Goal: Task Accomplishment & Management: Manage account settings

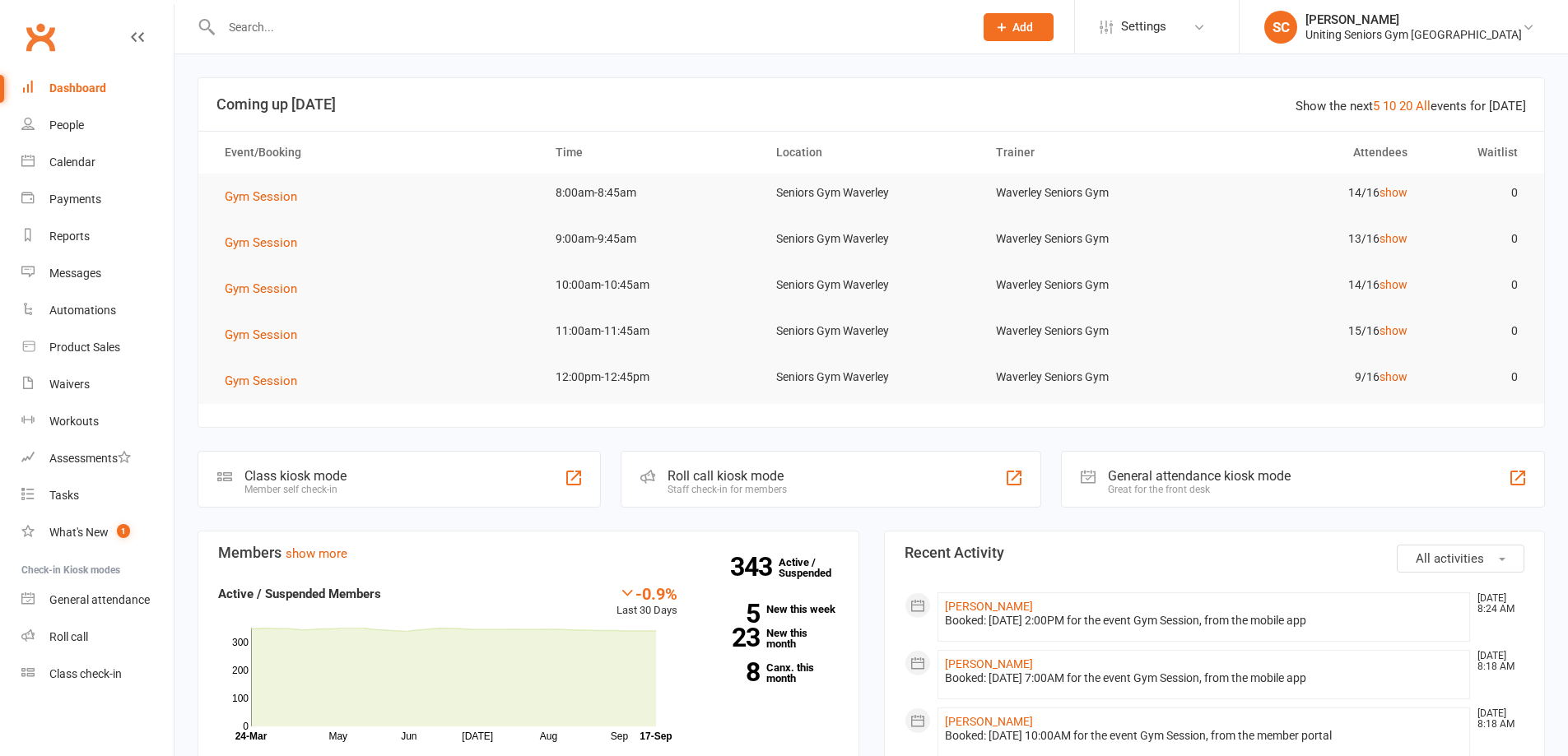
click at [371, 26] on input "text" at bounding box center [589, 27] width 746 height 23
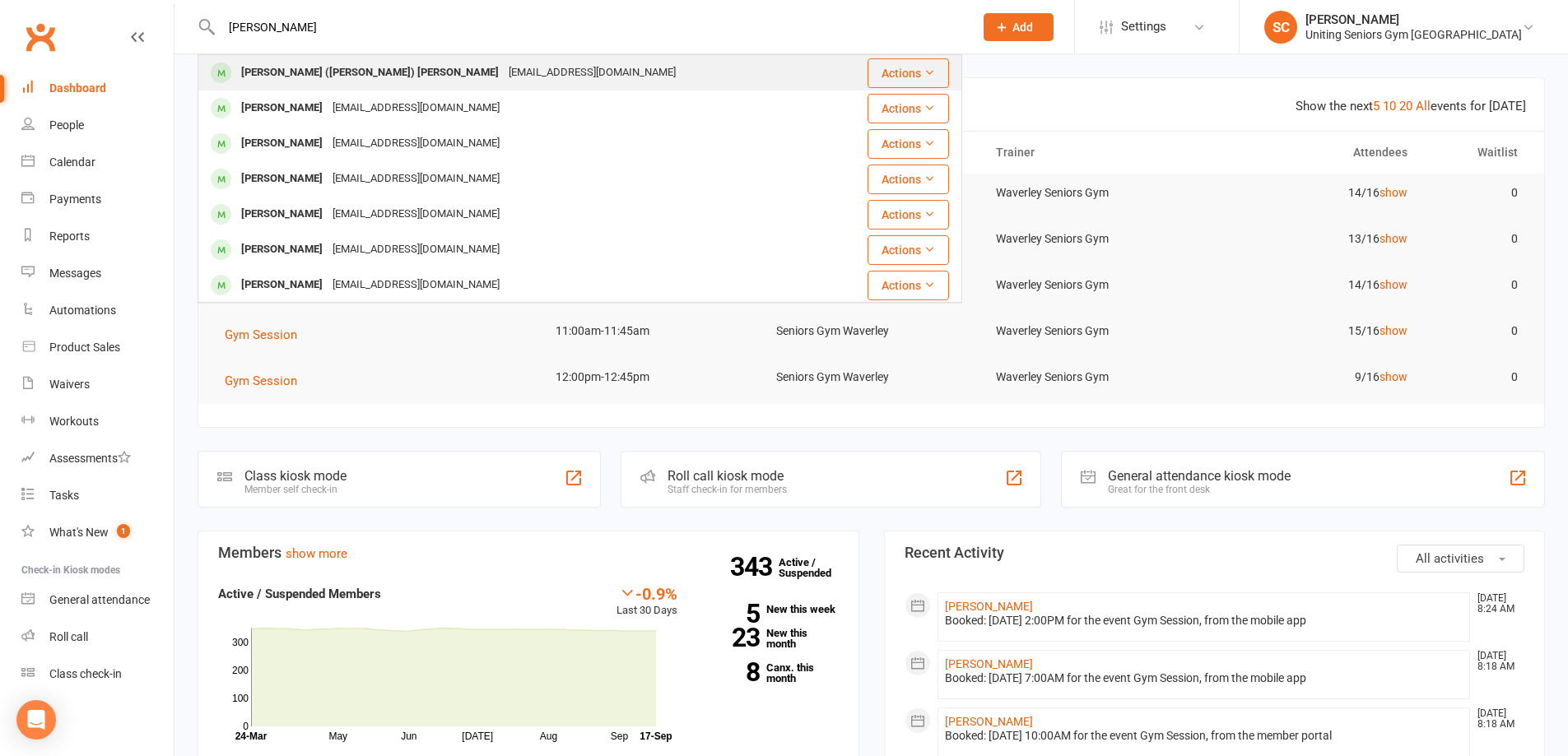
type input "gil morr"
click at [504, 76] on div "gillymo@yahoo.com.au" at bounding box center [592, 72] width 177 height 24
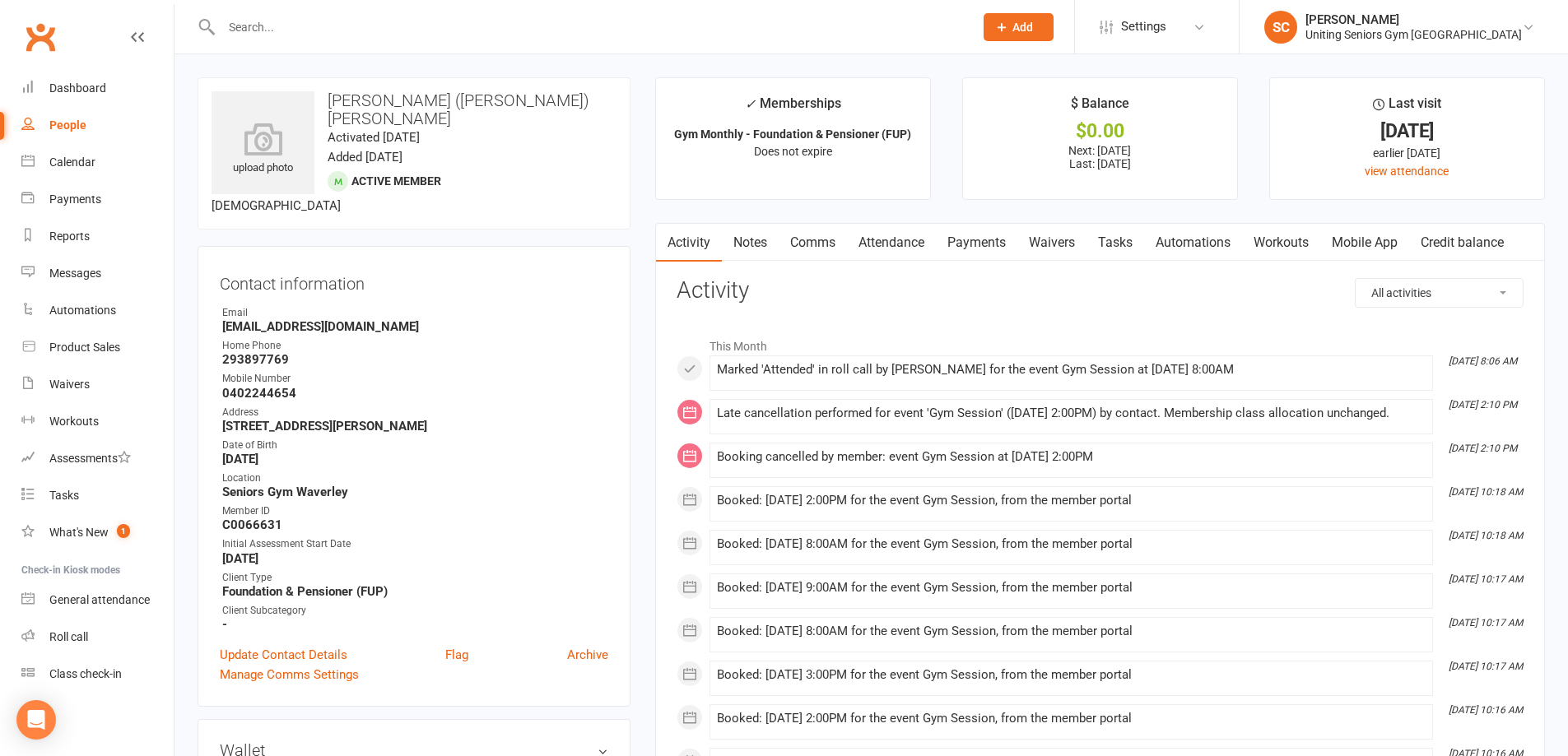
click at [1391, 238] on link "Mobile App" at bounding box center [1364, 242] width 89 height 38
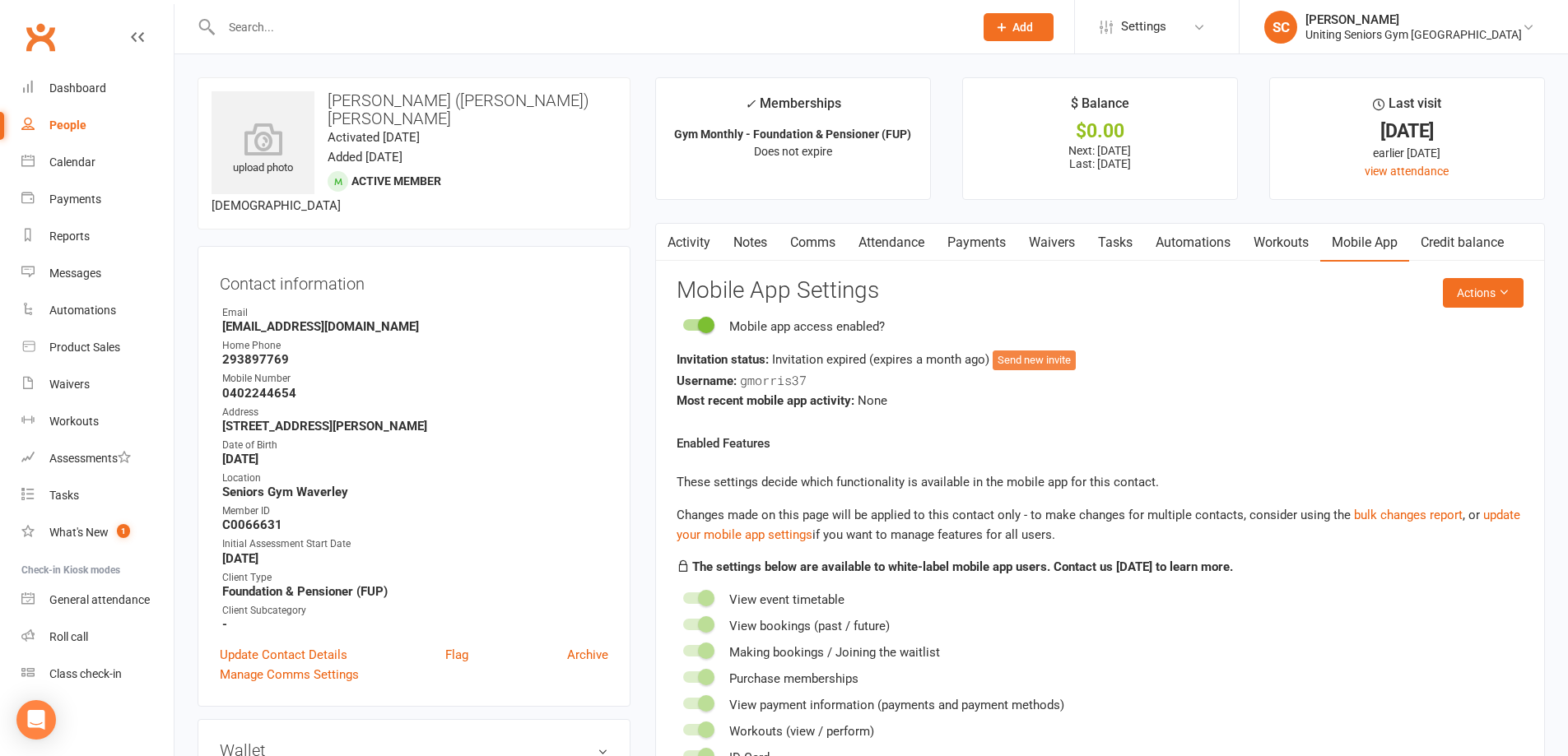
click at [1054, 361] on button "Send new invite" at bounding box center [1034, 361] width 83 height 20
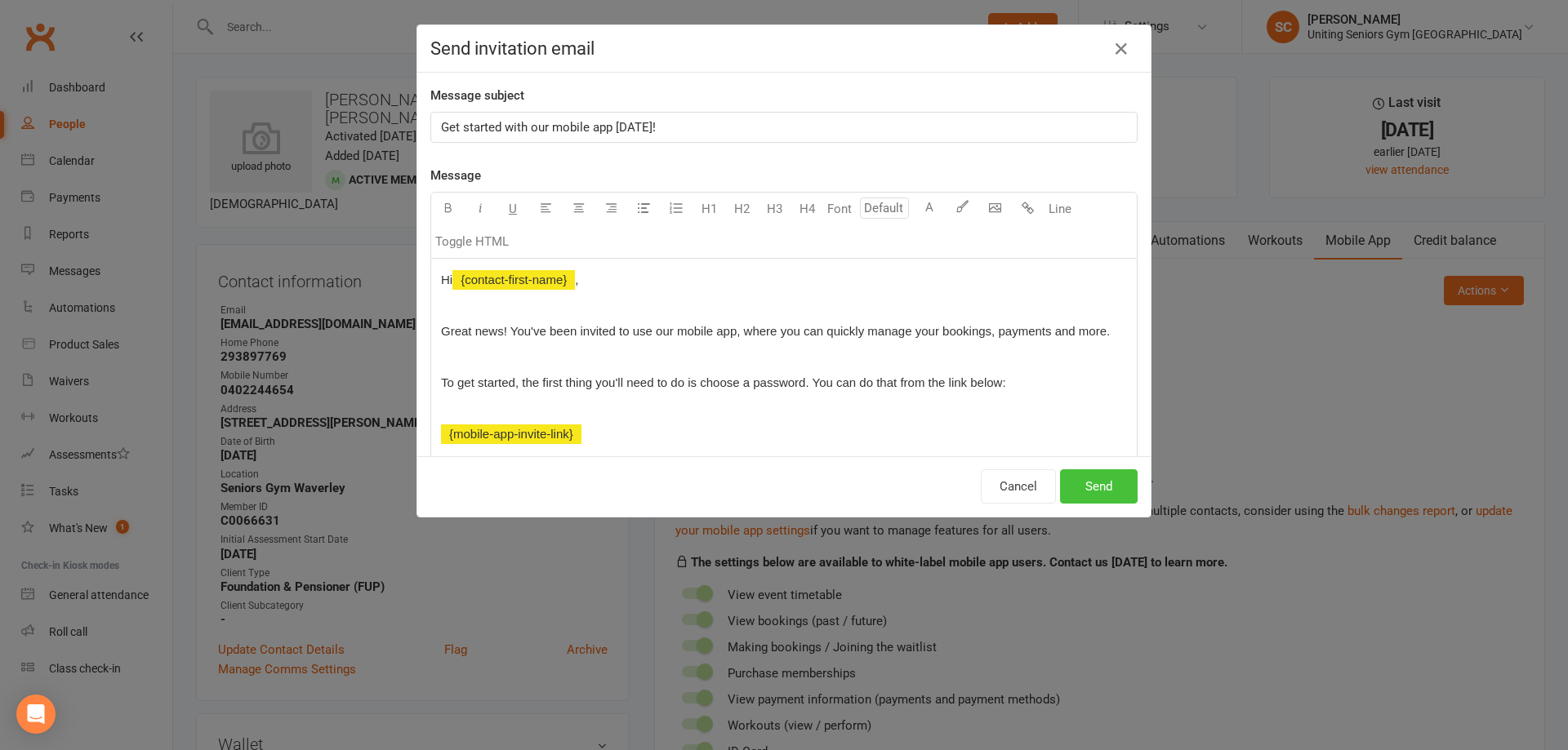
click at [1097, 490] on button "Send" at bounding box center [1099, 486] width 77 height 35
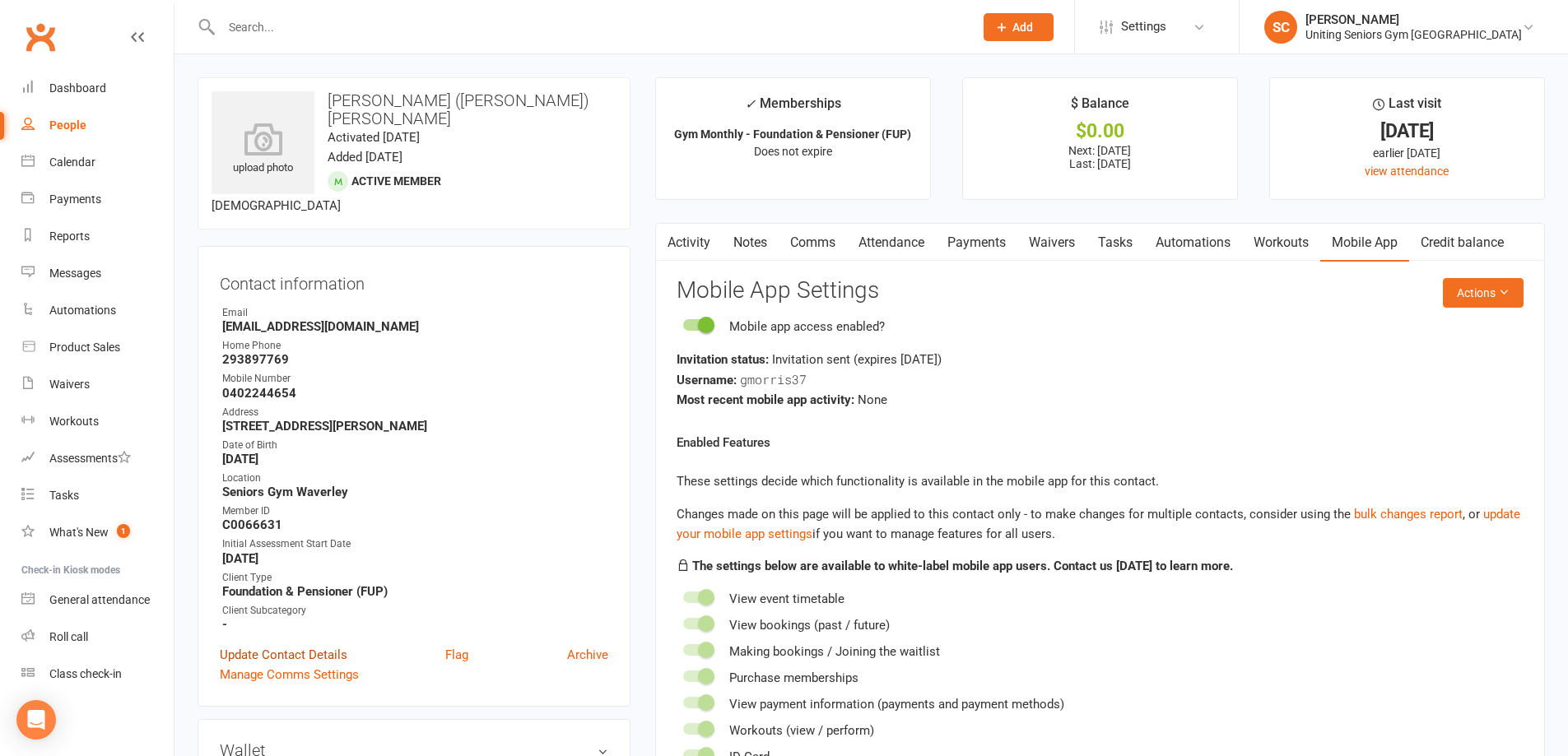
click at [334, 645] on link "Update Contact Details" at bounding box center [283, 655] width 127 height 20
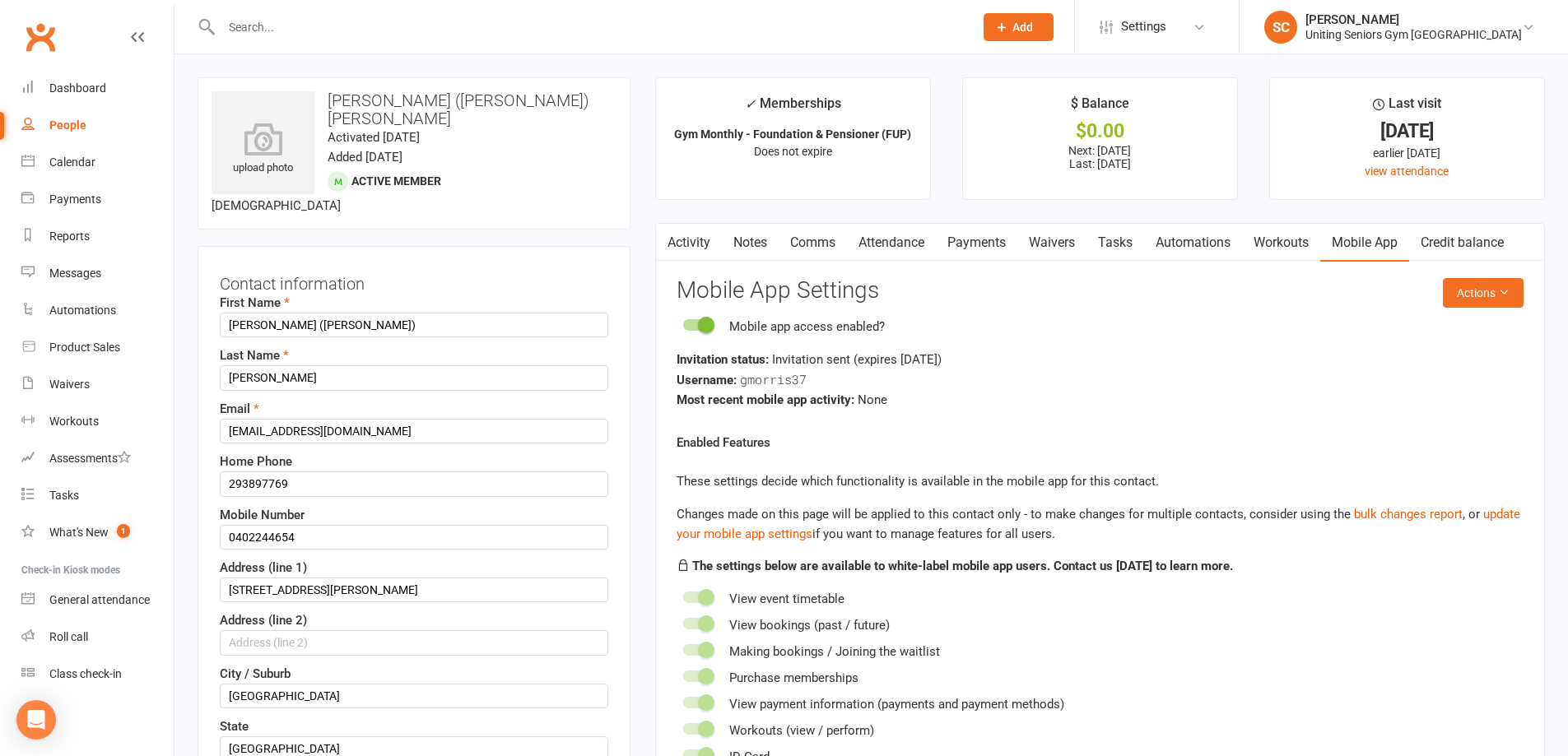
scroll to position [77, 0]
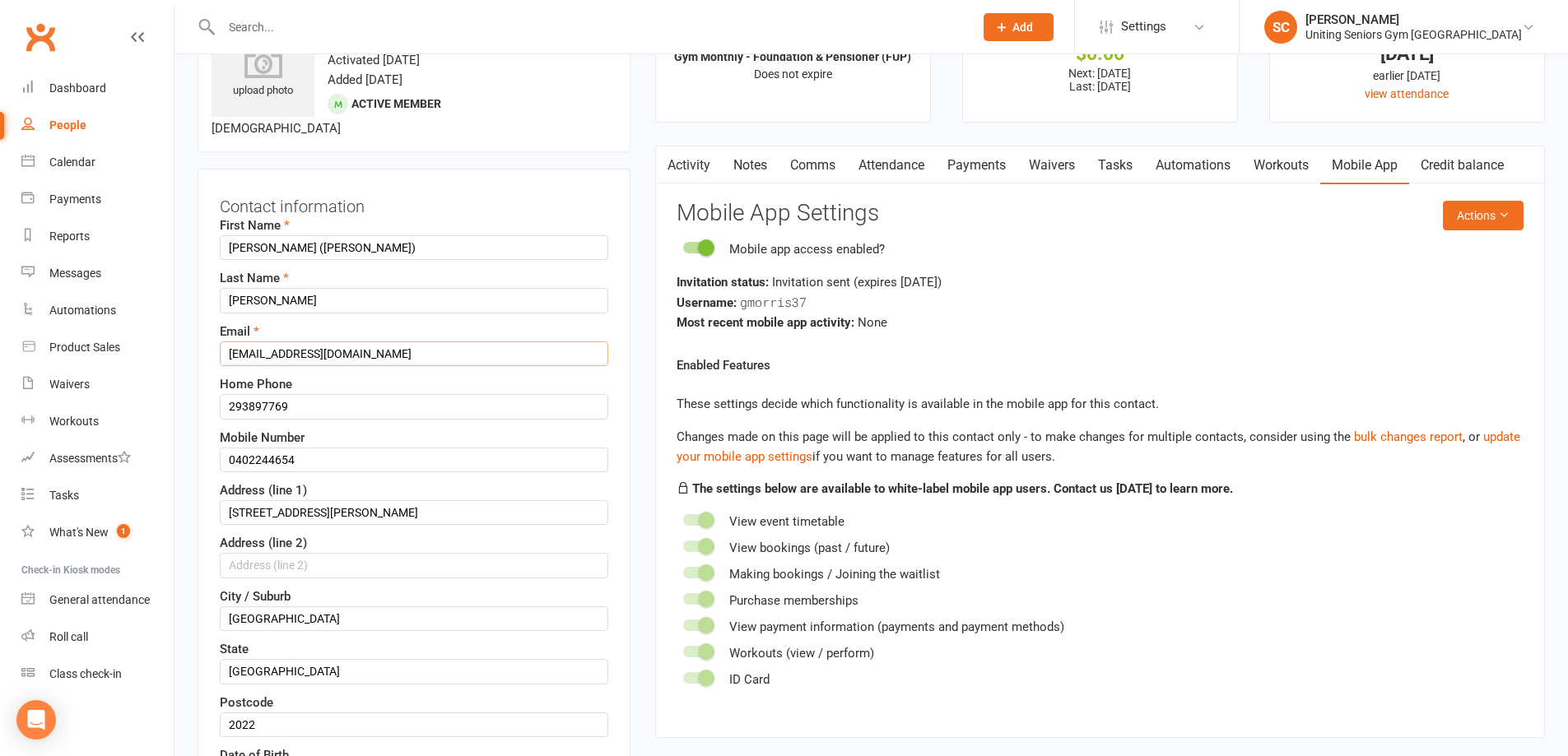
click at [266, 342] on input "gillymo@yahoo.com.au" at bounding box center [414, 354] width 389 height 25
drag, startPoint x: 455, startPoint y: 334, endPoint x: 302, endPoint y: 333, distance: 153.0
click at [302, 342] on input "gillymo1945@yahoo.com.au" at bounding box center [414, 354] width 389 height 25
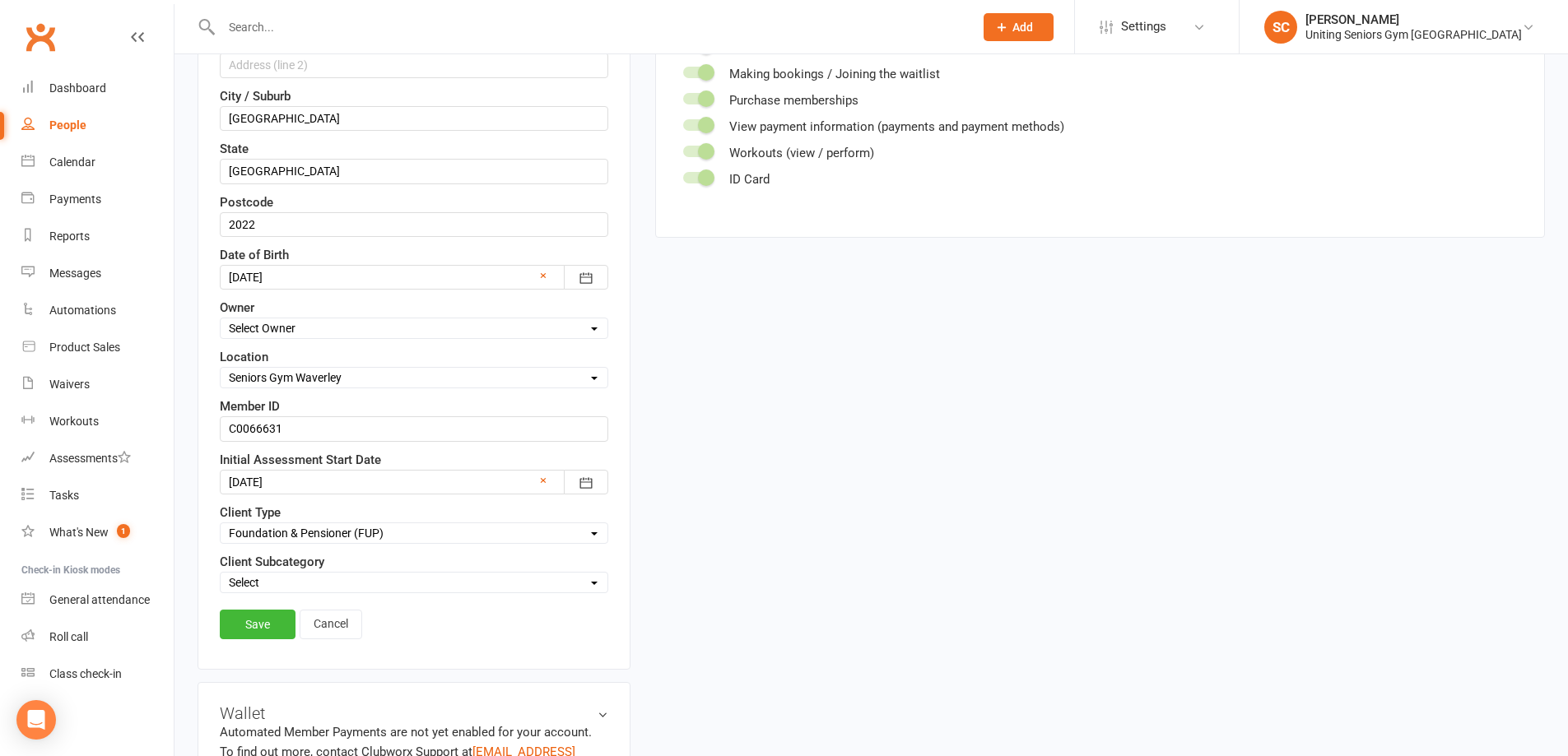
scroll to position [900, 0]
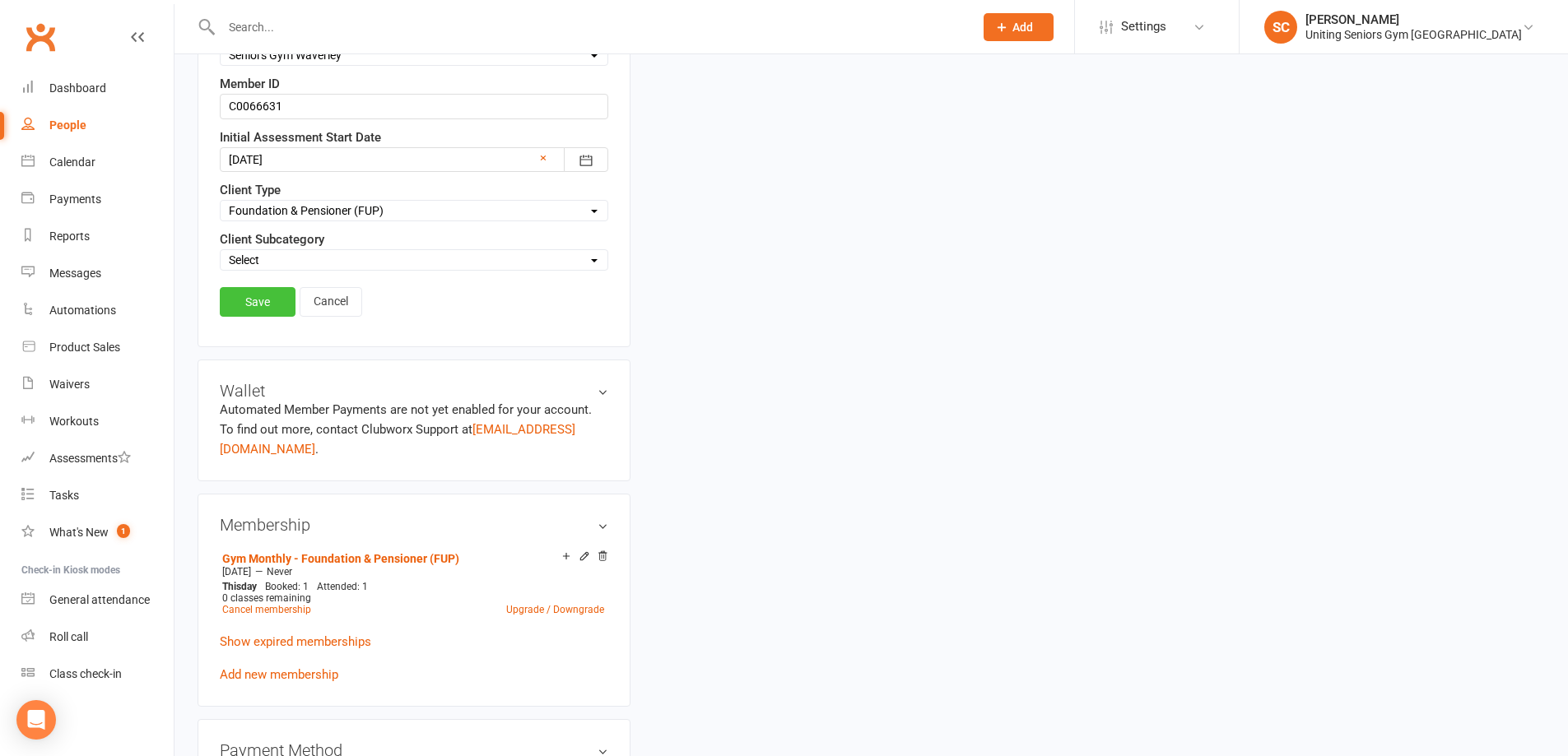
type input "gillymo1945@gmail.com"
click at [263, 289] on link "Save" at bounding box center [258, 301] width 76 height 29
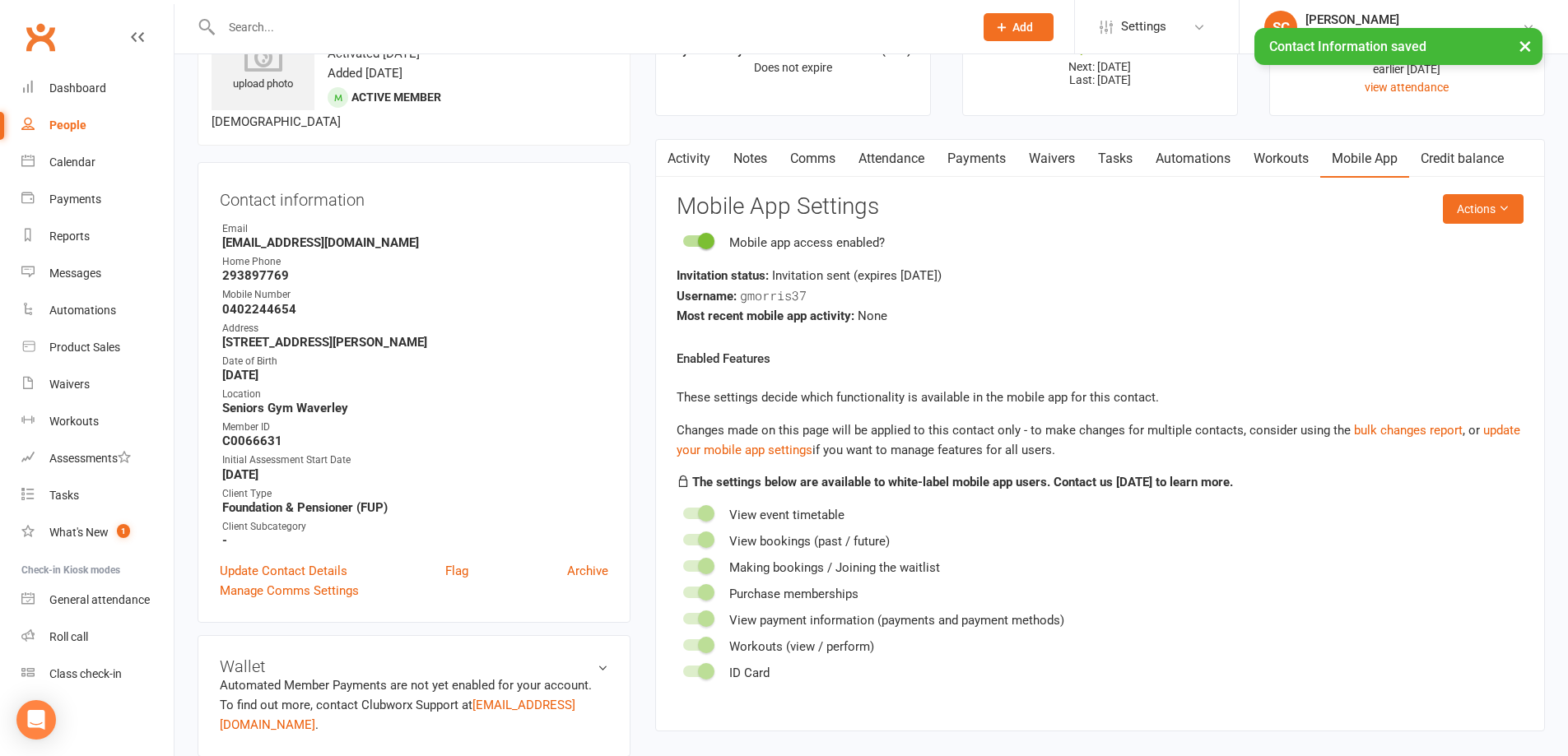
scroll to position [0, 0]
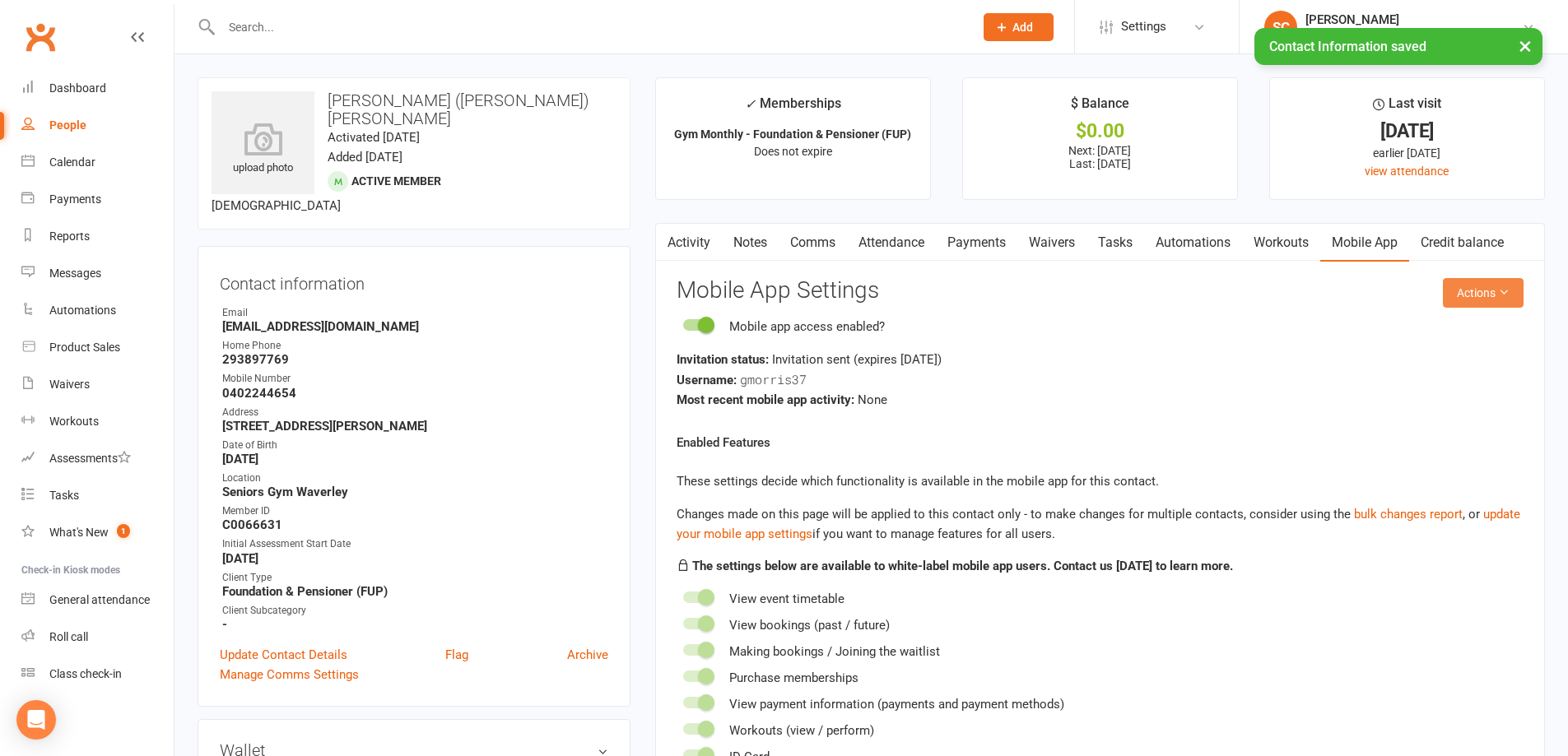
click at [1518, 291] on button "Actions" at bounding box center [1483, 293] width 81 height 29
click at [1479, 325] on link "Send invitation email" at bounding box center [1429, 330] width 163 height 33
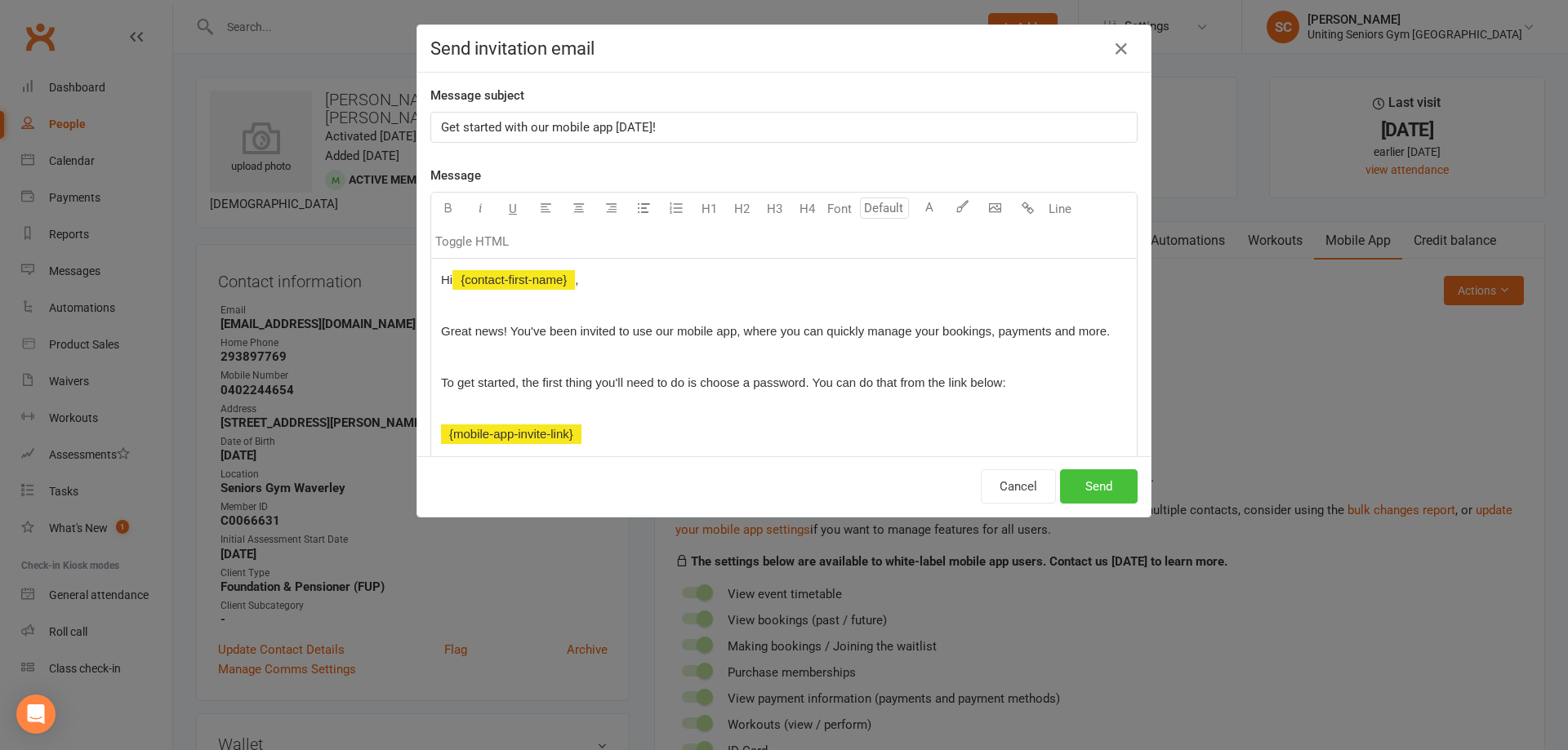
click at [1105, 479] on button "Send" at bounding box center [1099, 486] width 77 height 35
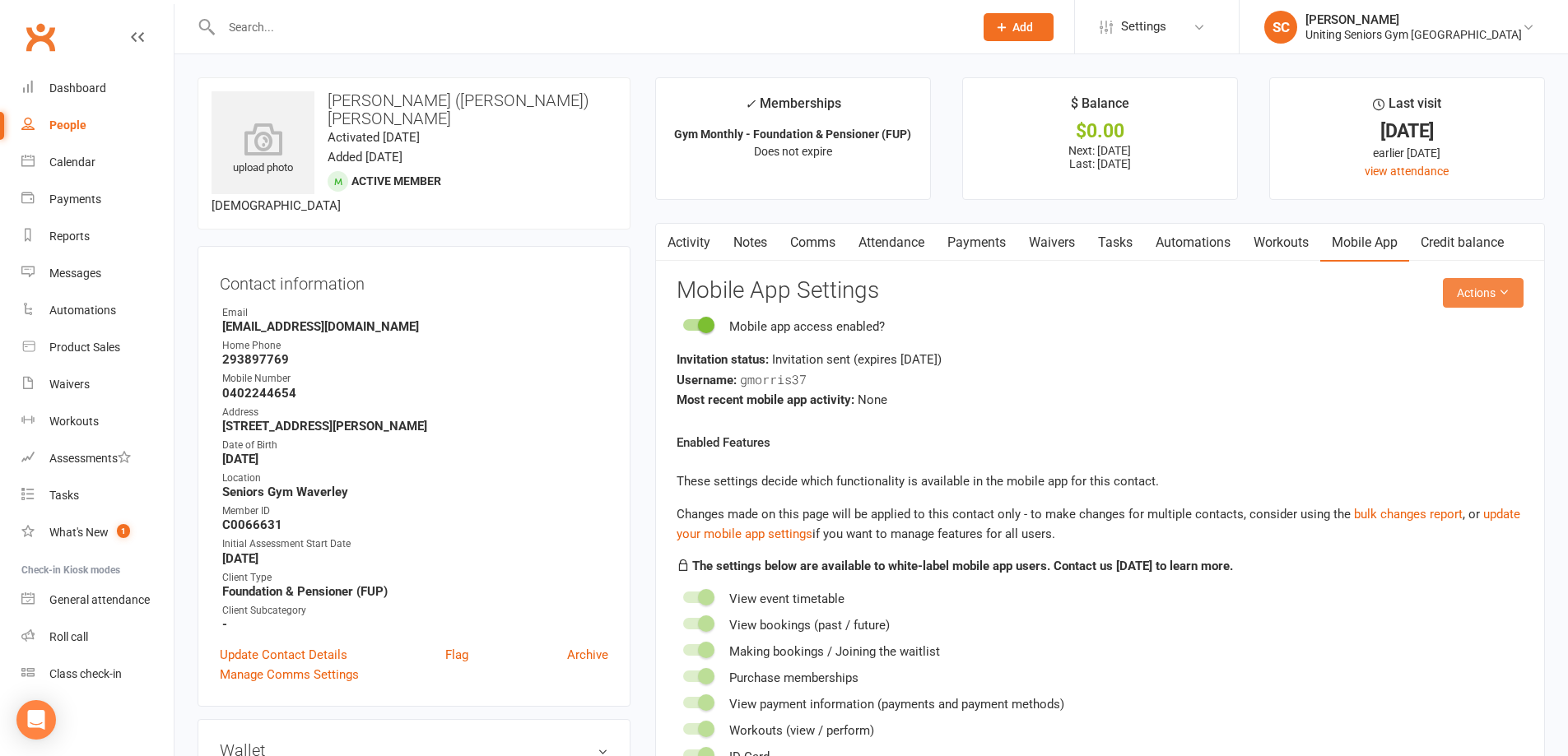
click at [1497, 288] on icon at bounding box center [1503, 291] width 12 height 12
click at [1479, 359] on link "Send invitation SMS" at bounding box center [1429, 363] width 163 height 33
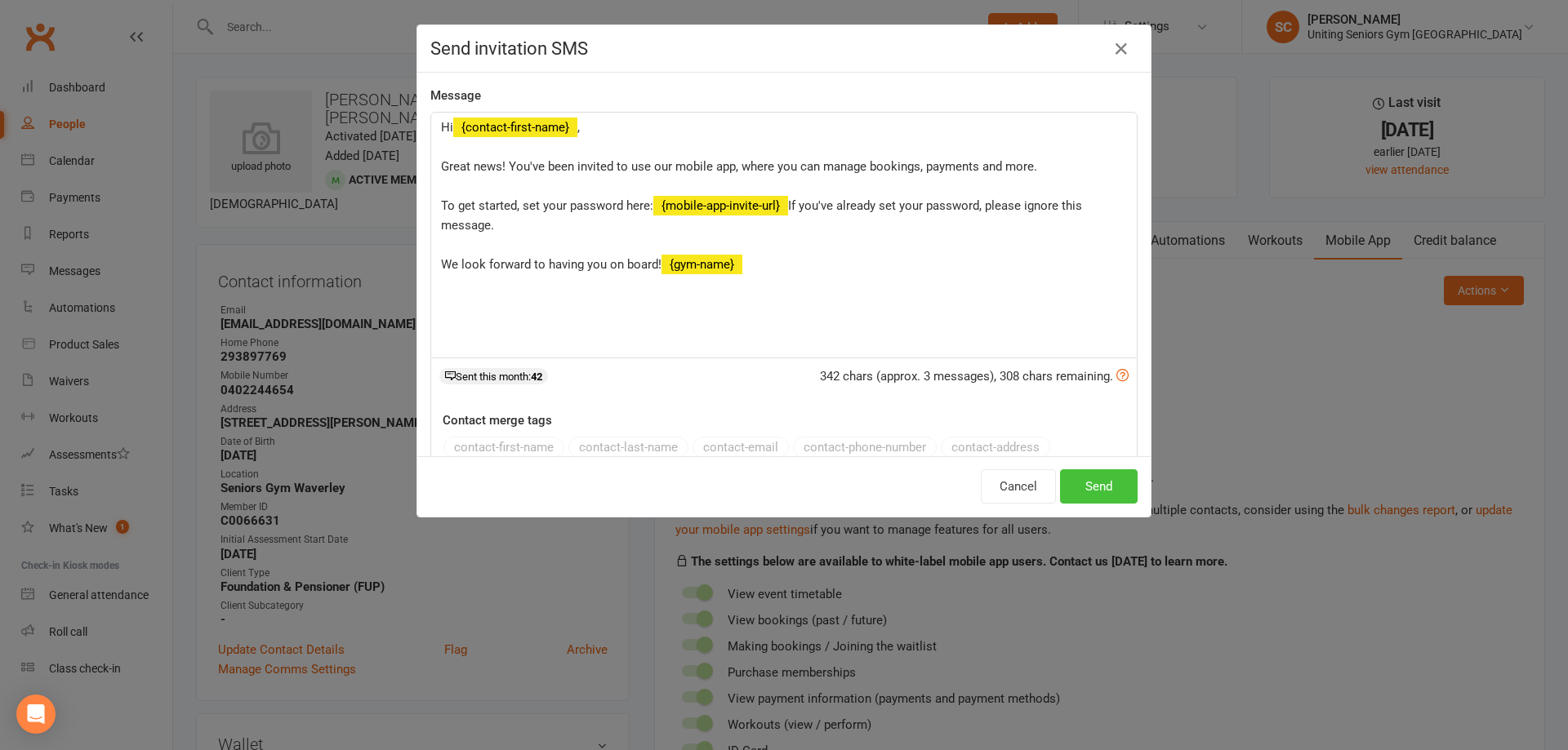
click at [1101, 486] on button "Send" at bounding box center [1099, 486] width 77 height 35
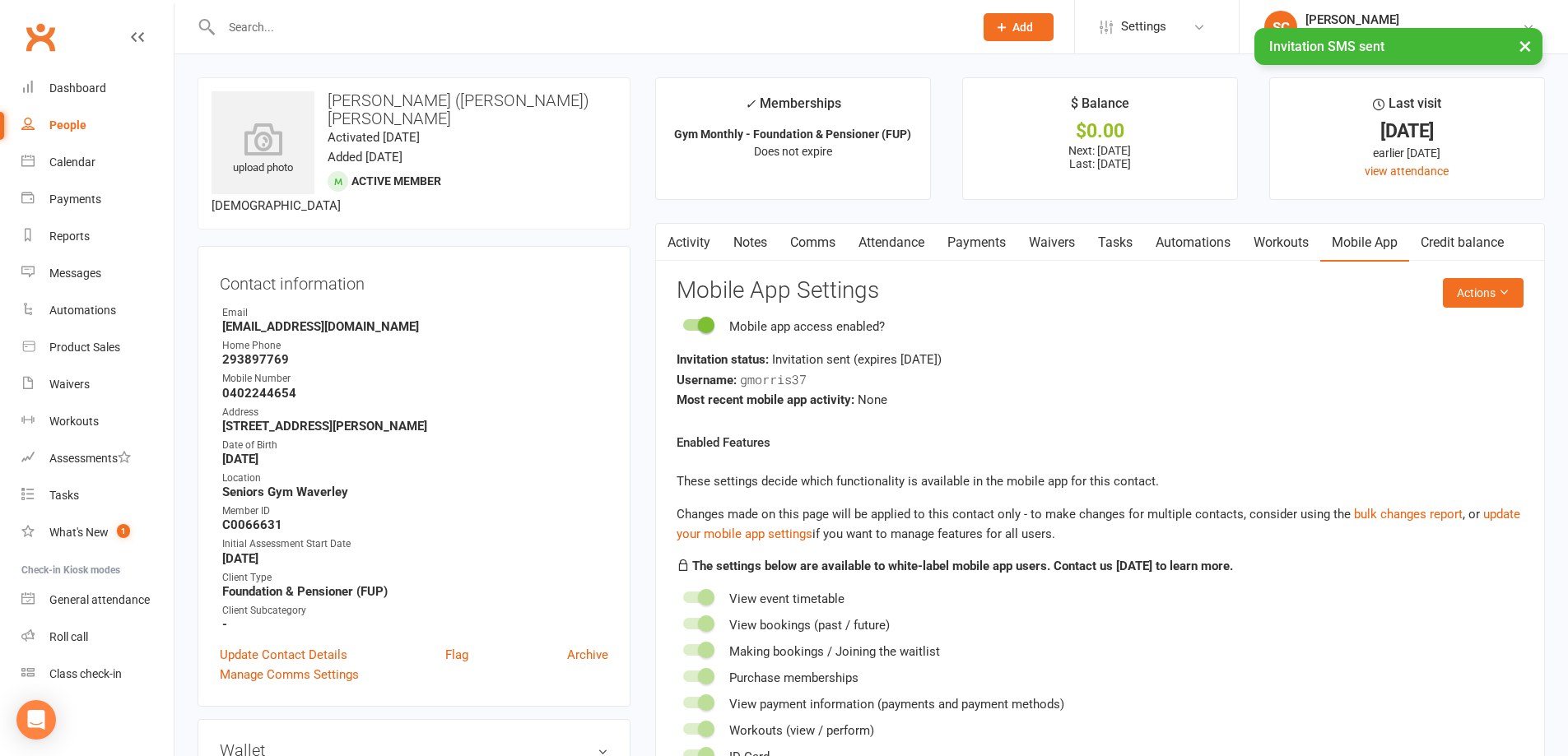
click at [684, 240] on link "Activity" at bounding box center [689, 242] width 66 height 38
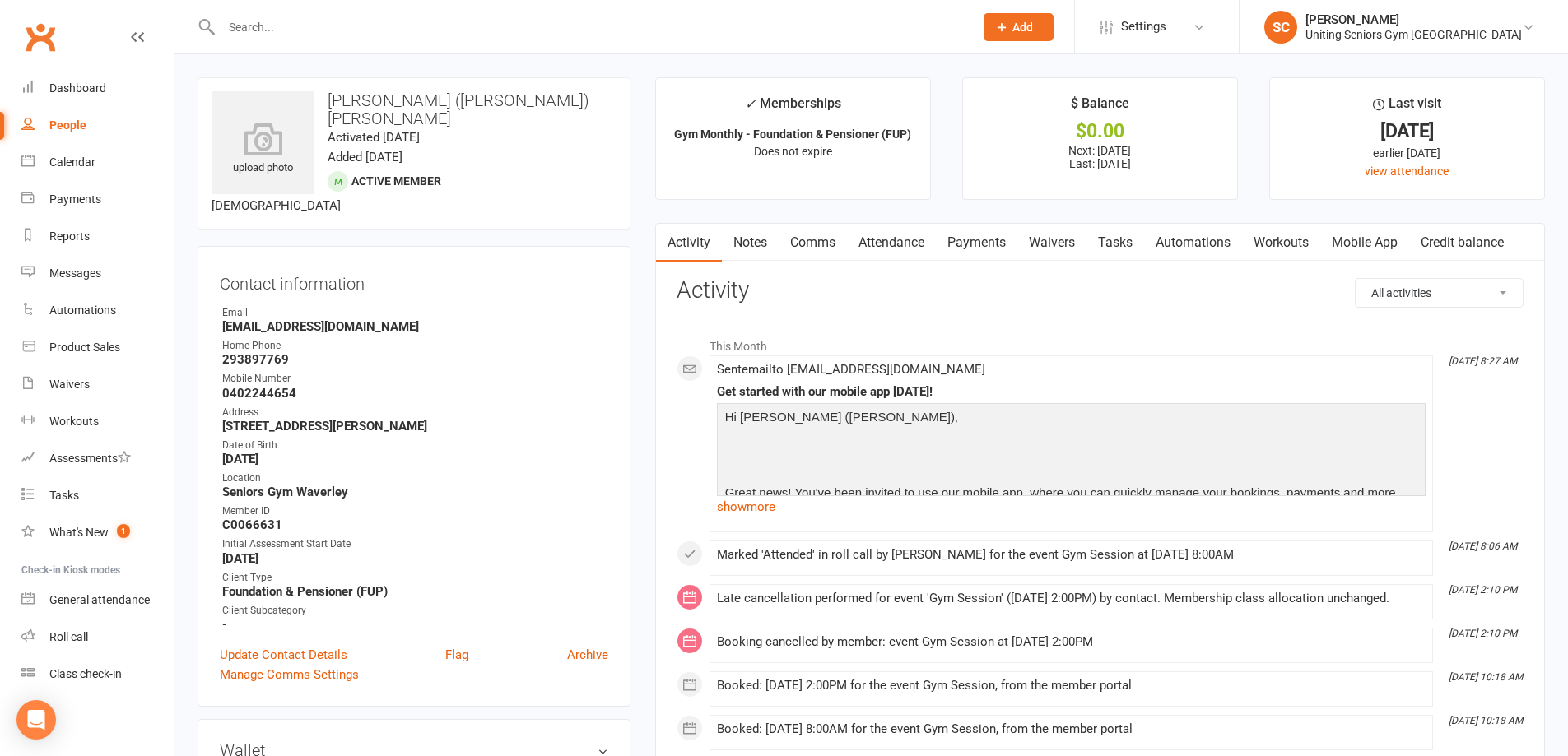
click at [1355, 254] on link "Mobile App" at bounding box center [1364, 242] width 89 height 38
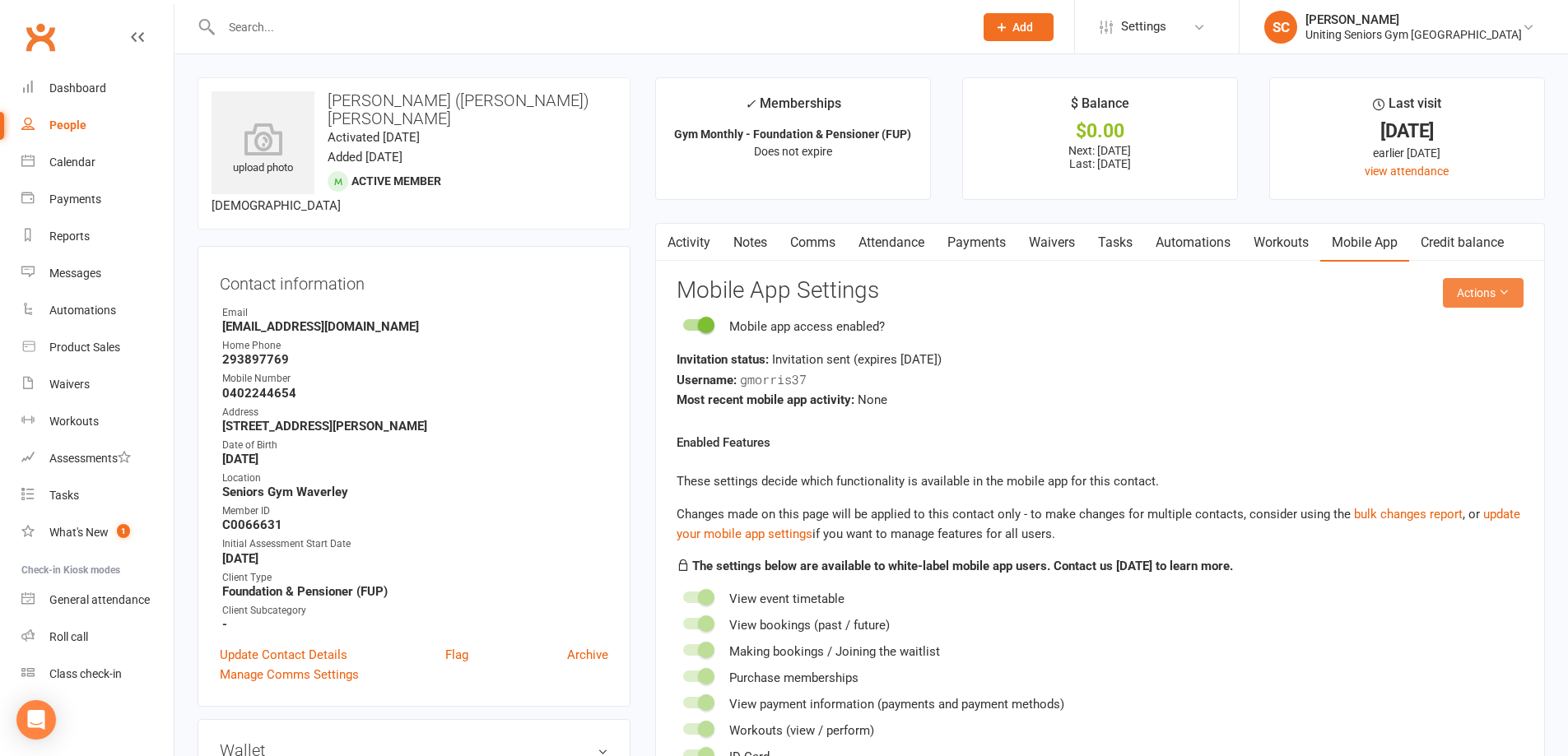
click at [1512, 295] on button "Actions" at bounding box center [1483, 293] width 81 height 29
click at [1483, 332] on link "Send invitation email" at bounding box center [1429, 330] width 163 height 33
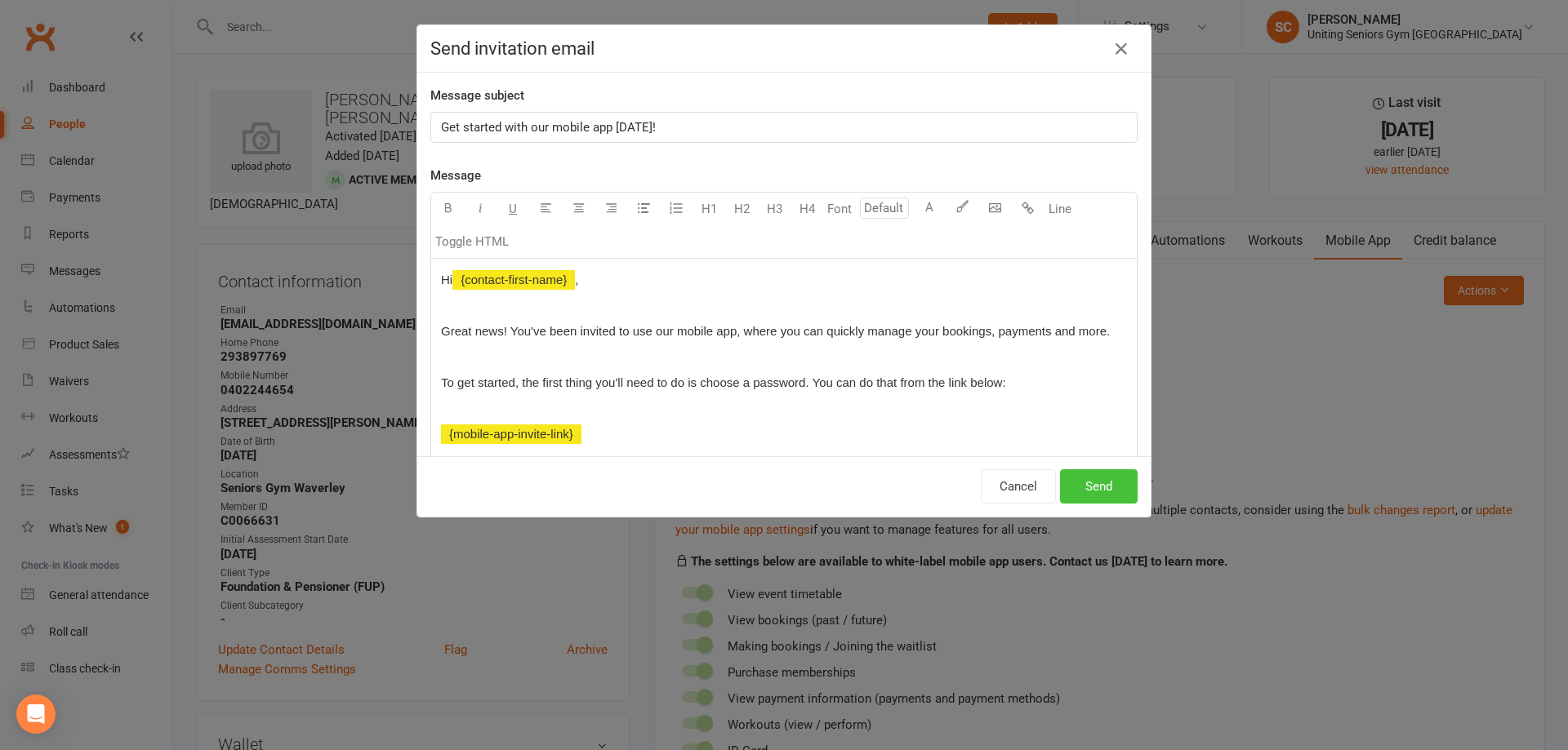
click at [1109, 488] on button "Send" at bounding box center [1099, 486] width 77 height 35
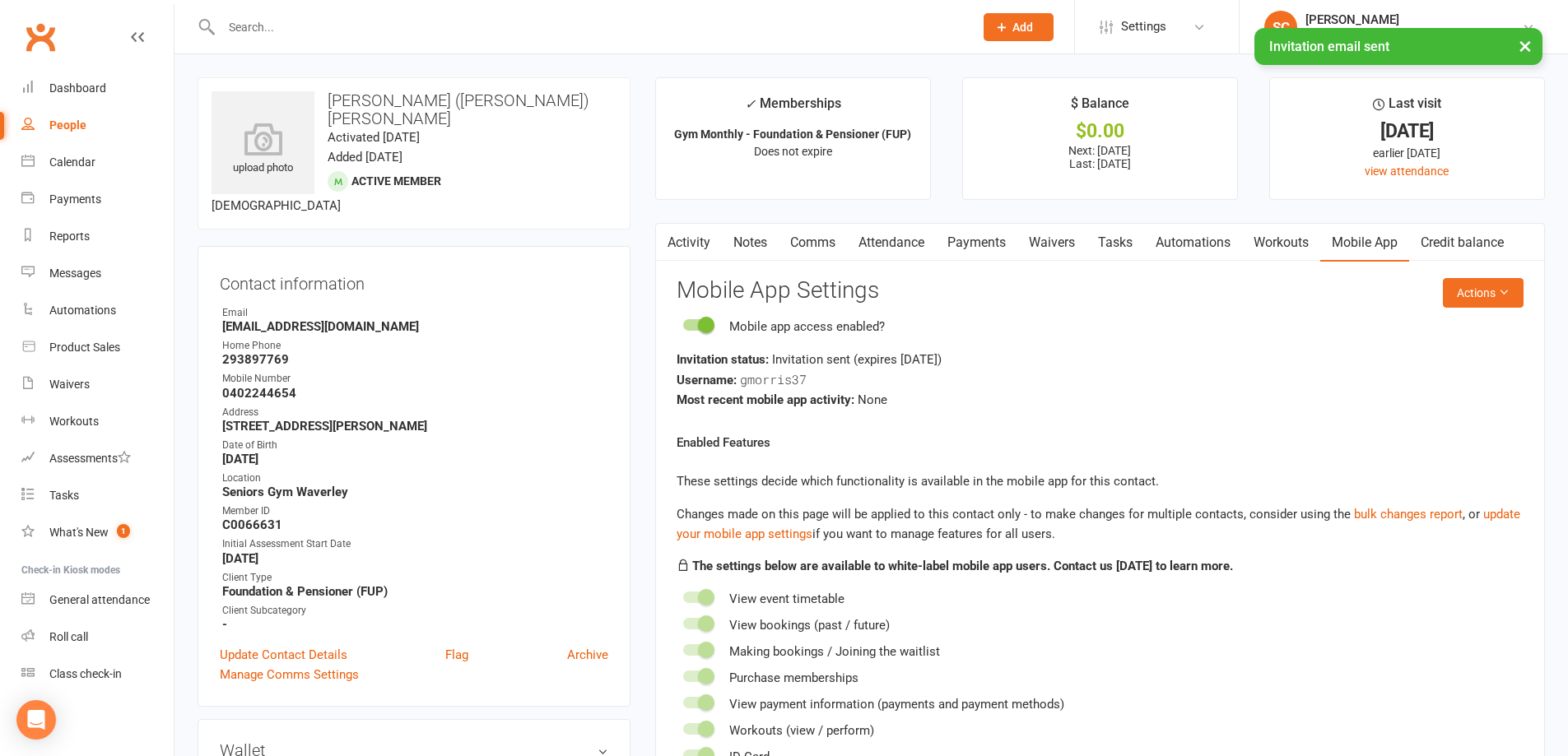
click at [697, 242] on link "Activity" at bounding box center [689, 242] width 66 height 38
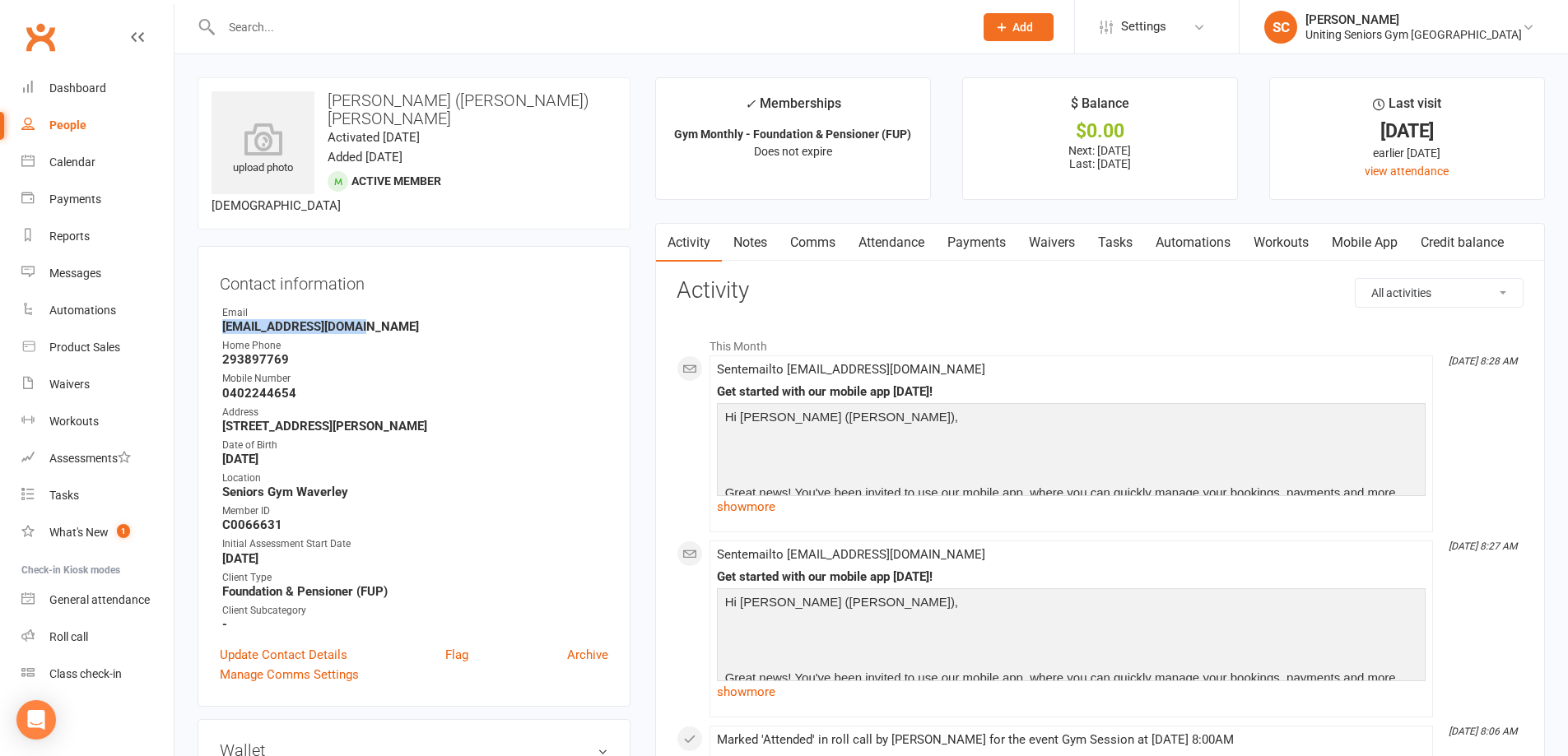
drag, startPoint x: 364, startPoint y: 313, endPoint x: 223, endPoint y: 312, distance: 141.0
click at [220, 314] on li "Email gillymo1945@gmail.com" at bounding box center [414, 319] width 389 height 28
copy strong "gillymo1945@gmail.com"
click at [75, 639] on div "Roll call" at bounding box center [69, 637] width 38 height 13
